Goal: Browse casually

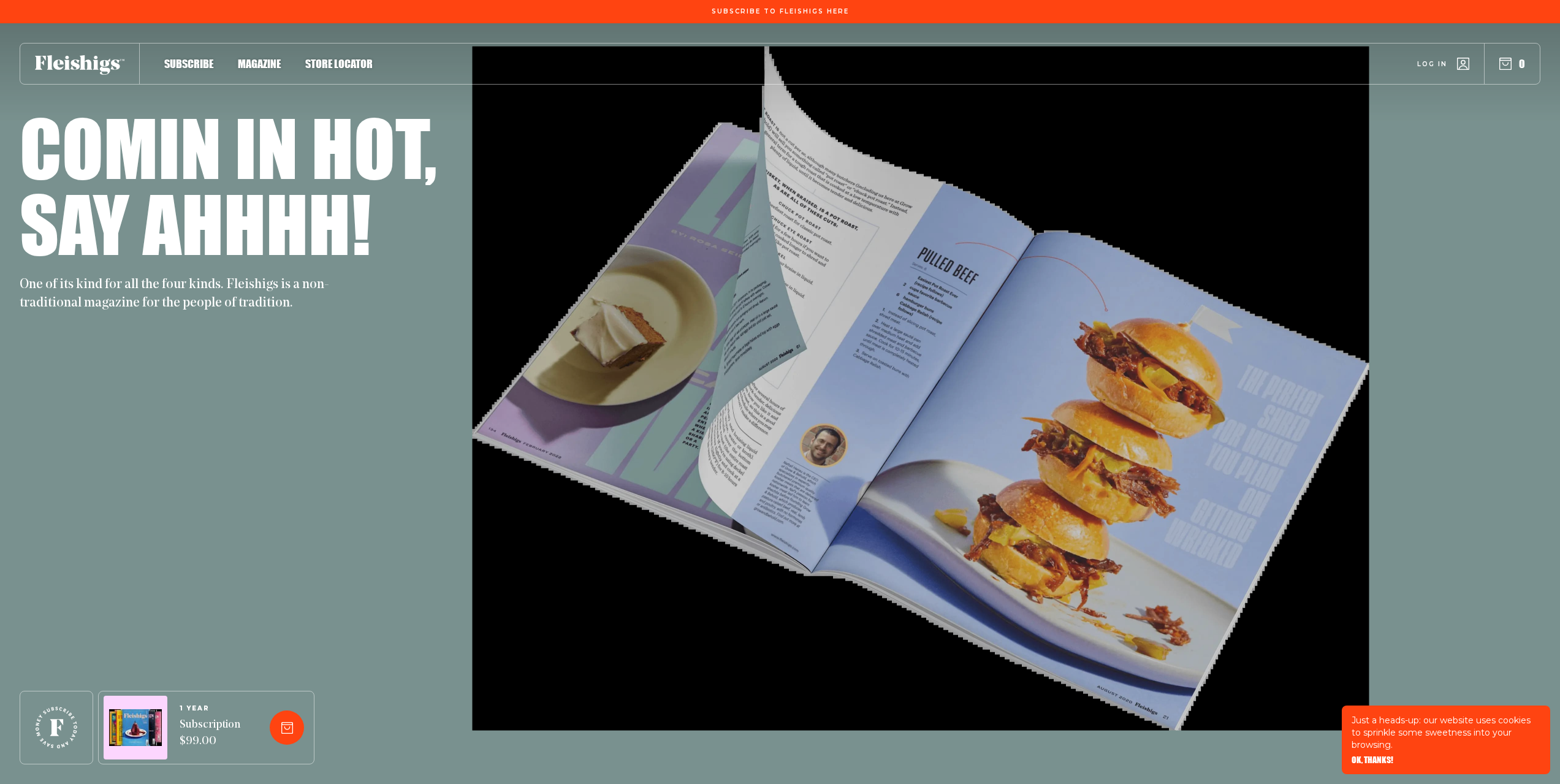
drag, startPoint x: 402, startPoint y: 39, endPoint x: 408, endPoint y: 52, distance: 14.3
click at [403, 41] on div "Subscribe Magazine Store locator Log in 0" at bounding box center [780, 54] width 1560 height 61
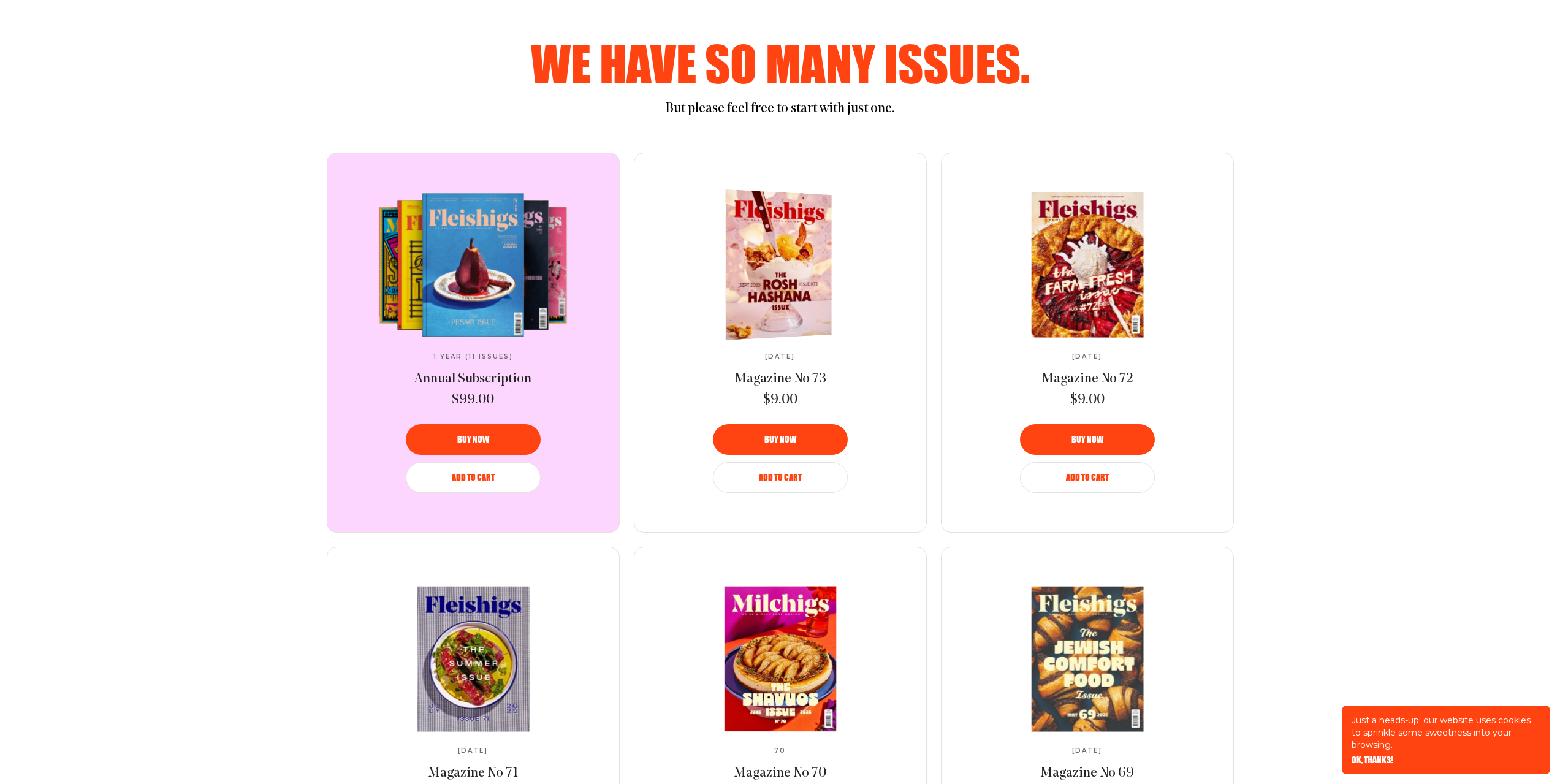
scroll to position [817, 0]
